Goal: Task Accomplishment & Management: Manage account settings

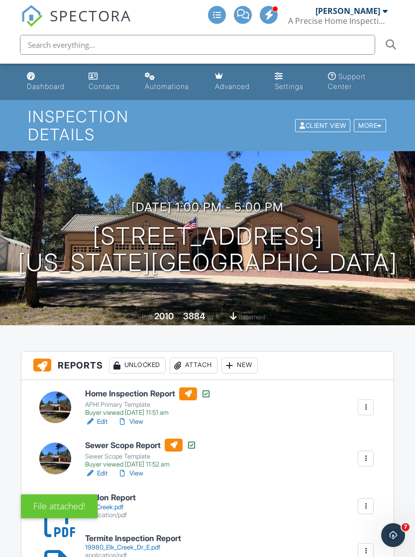
click at [40, 81] on link "Dashboard" at bounding box center [50, 82] width 54 height 28
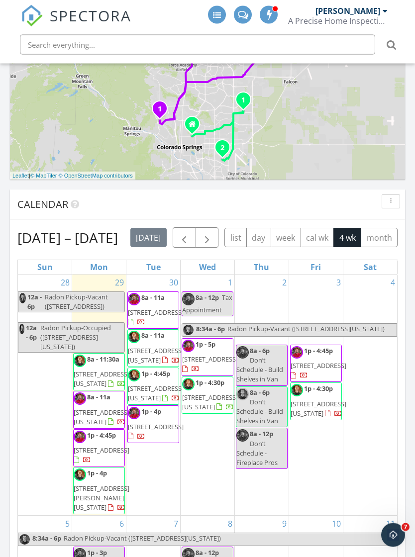
scroll to position [588, 0]
click at [93, 312] on link "12a - 6p Radon Pickup-Vacant (12383 Pine Valley Cir, Peyton)" at bounding box center [71, 301] width 107 height 21
type input "Sn 7531Basement, no system, Pickup starts Saturday the 27th at 8:30am."
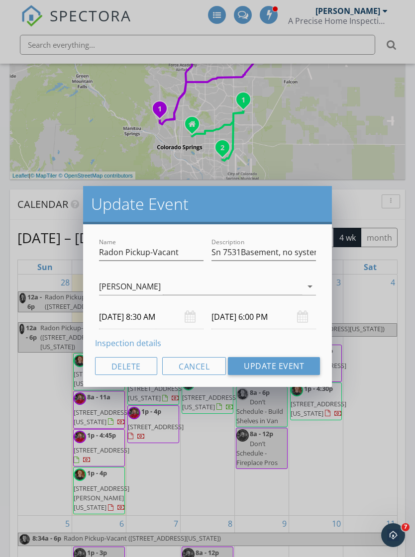
click at [147, 343] on link "Inspection details" at bounding box center [128, 343] width 66 height 11
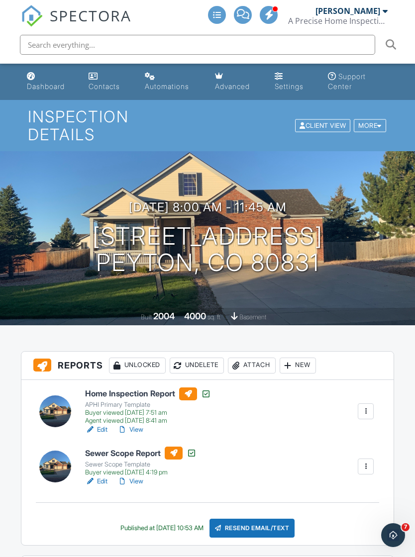
click at [269, 358] on div "Attach" at bounding box center [252, 366] width 48 height 16
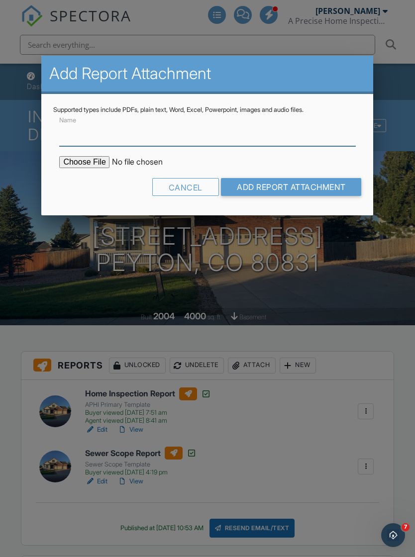
click at [146, 133] on input "Name" at bounding box center [207, 134] width 296 height 24
type input "Radon Report"
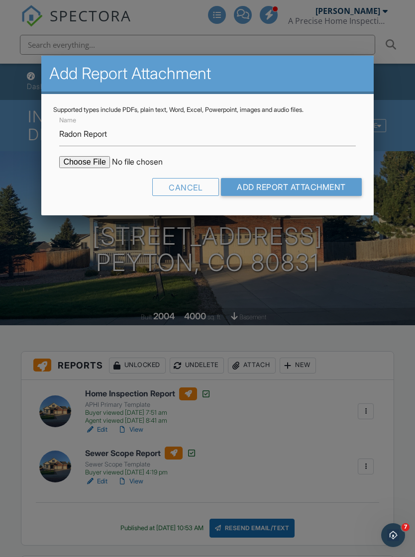
click at [80, 160] on input "file" at bounding box center [143, 162] width 169 height 12
type input "C:\fakepath\Pine Valley .pdf"
click at [315, 182] on input "Add Report Attachment" at bounding box center [291, 187] width 141 height 18
